Goal: Information Seeking & Learning: Learn about a topic

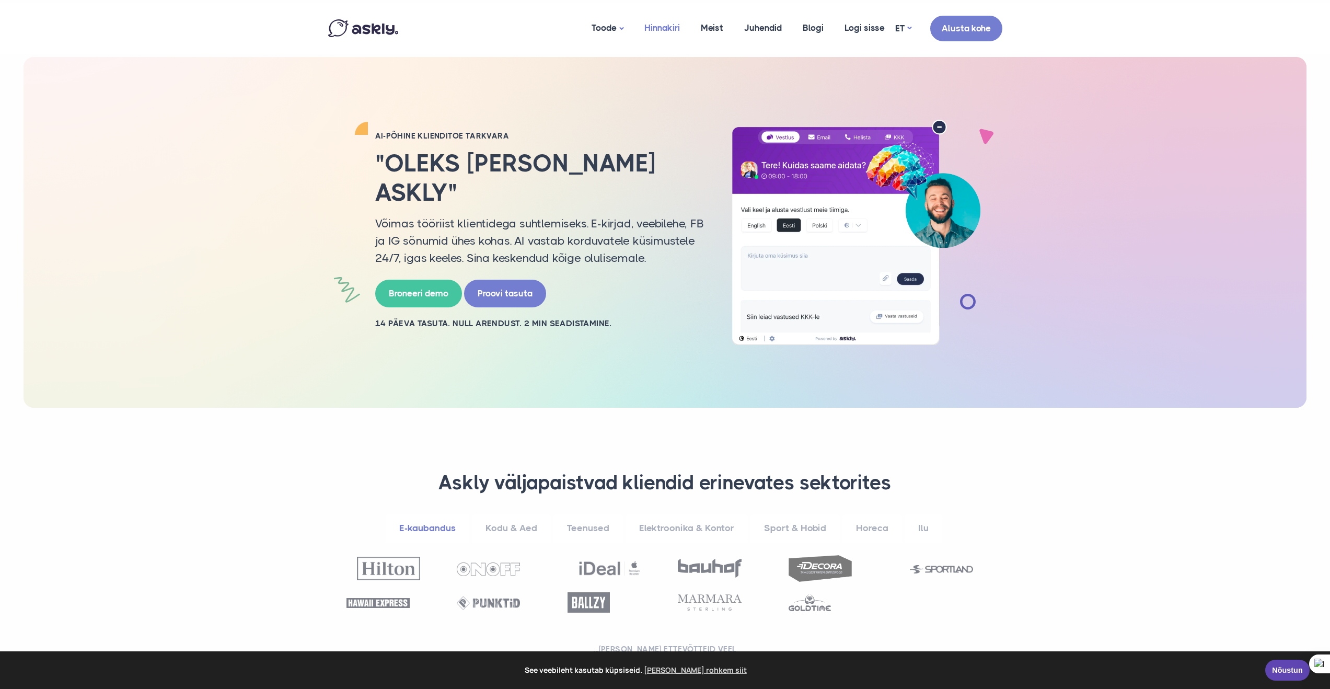
click at [663, 27] on link "Hinnakiri" at bounding box center [662, 28] width 56 height 51
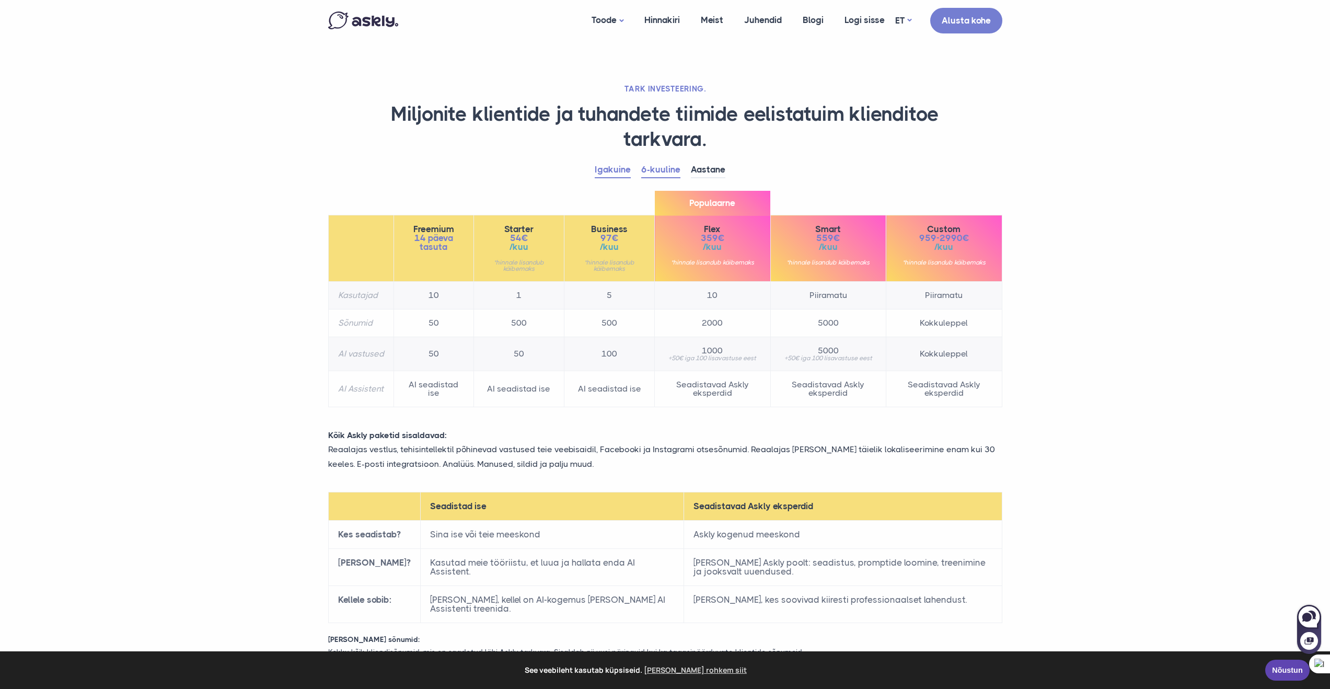
click at [614, 170] on link "Igakuine" at bounding box center [613, 170] width 36 height 16
drag, startPoint x: 581, startPoint y: 387, endPoint x: 651, endPoint y: 392, distance: 70.7
click at [651, 392] on td "AI seadistad ise" at bounding box center [609, 389] width 90 height 36
click at [648, 387] on td "AI seadistad ise" at bounding box center [609, 389] width 90 height 36
click at [671, 22] on link "Hinnakiri" at bounding box center [662, 20] width 56 height 40
